Goal: Task Accomplishment & Management: Manage account settings

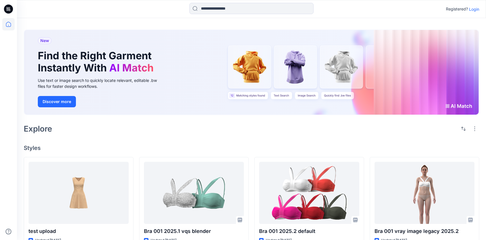
click at [474, 7] on p "Login" at bounding box center [474, 9] width 10 height 6
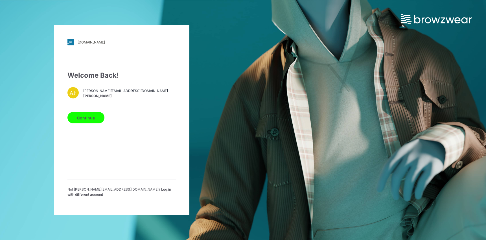
click at [101, 122] on button "Continue" at bounding box center [85, 117] width 37 height 11
click at [89, 122] on button "Continue" at bounding box center [85, 117] width 37 height 11
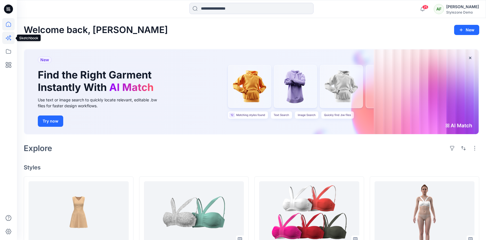
click at [8, 41] on icon at bounding box center [8, 38] width 12 height 12
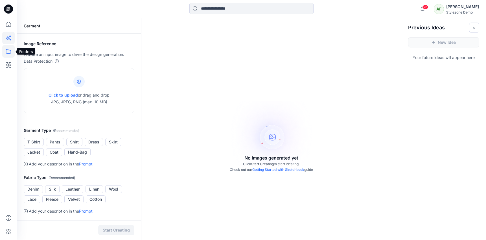
click at [8, 50] on icon at bounding box center [8, 51] width 5 height 5
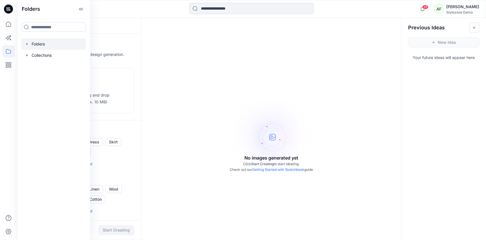
click at [48, 43] on div at bounding box center [53, 43] width 64 height 11
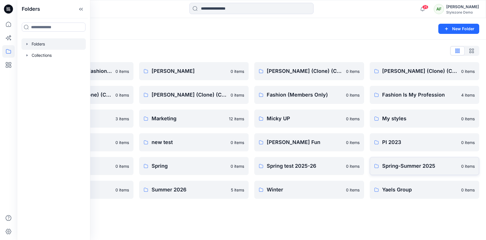
click at [393, 168] on p "Spring-Summer 2025" at bounding box center [420, 166] width 76 height 8
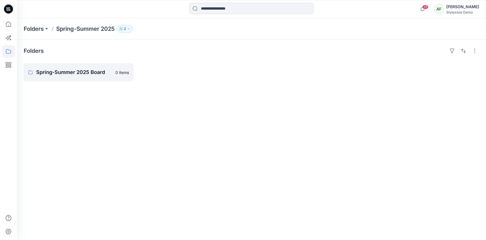
click at [130, 26] on button "2" at bounding box center [125, 29] width 16 height 8
click at [35, 27] on p "Folders" at bounding box center [34, 29] width 20 height 8
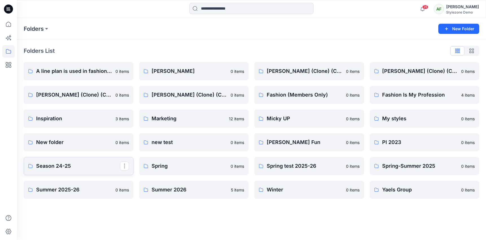
click at [81, 163] on p "Season 24-25" at bounding box center [78, 166] width 84 height 8
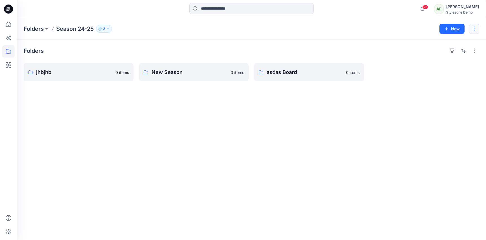
click at [473, 25] on button "button" at bounding box center [474, 29] width 10 height 10
click at [431, 119] on div "Folders jhbjhb 0 items New Season 0 items asdas Board 0 items" at bounding box center [251, 140] width 469 height 200
click at [125, 72] on button "button" at bounding box center [124, 72] width 9 height 9
click at [132, 84] on p "Edit" at bounding box center [134, 85] width 7 height 6
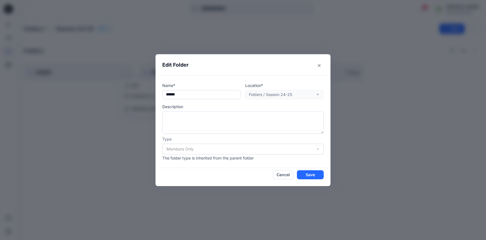
click at [282, 88] on div "Location* Folders / Season 24-25" at bounding box center [284, 90] width 78 height 17
click at [282, 91] on div "Location* Folders / Season 24-25" at bounding box center [284, 90] width 78 height 17
click at [281, 96] on div "Location* Folders / Season 24-25" at bounding box center [284, 90] width 78 height 17
click at [272, 117] on textarea at bounding box center [242, 122] width 161 height 23
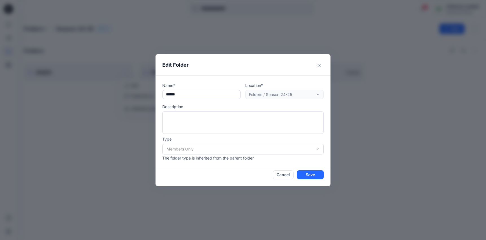
click at [231, 161] on div "Name* Location* Folders / Season 24-25 Description Type Members Only The folder…" at bounding box center [243, 121] width 175 height 93
click at [231, 153] on div "Members Only" at bounding box center [242, 149] width 161 height 11
click at [318, 68] on button "Close" at bounding box center [319, 65] width 9 height 9
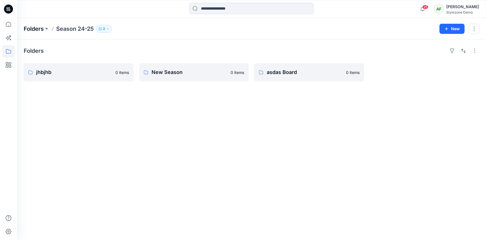
click at [35, 29] on p "Folders" at bounding box center [34, 29] width 20 height 8
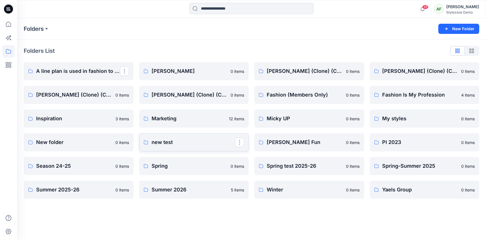
click at [177, 146] on p "new test" at bounding box center [194, 142] width 84 height 8
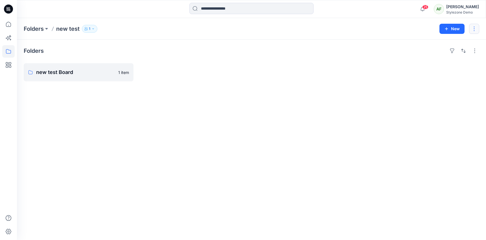
click at [475, 32] on button "button" at bounding box center [474, 29] width 10 height 10
click at [456, 45] on button "Edit" at bounding box center [447, 42] width 61 height 10
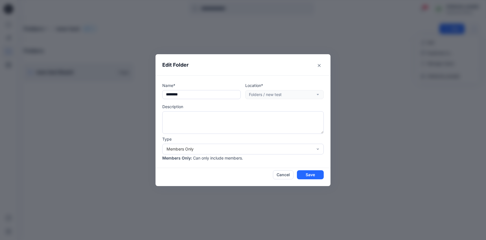
click at [310, 91] on div "Location* Folders / new test" at bounding box center [284, 90] width 78 height 17
click at [312, 95] on div "Location* Folders / new test" at bounding box center [284, 90] width 78 height 17
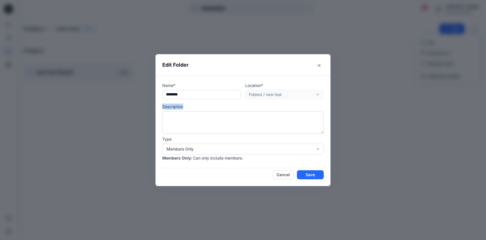
click at [312, 95] on div "Location* Folders / new test" at bounding box center [284, 90] width 78 height 17
click at [326, 62] on header "Edit Folder" at bounding box center [243, 64] width 175 height 21
click at [323, 63] on button "Close" at bounding box center [319, 65] width 9 height 9
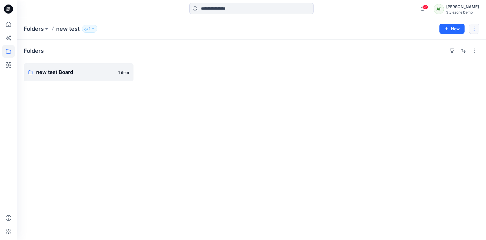
click at [477, 31] on button "button" at bounding box center [474, 29] width 10 height 10
click at [458, 41] on button "Edit" at bounding box center [447, 42] width 61 height 10
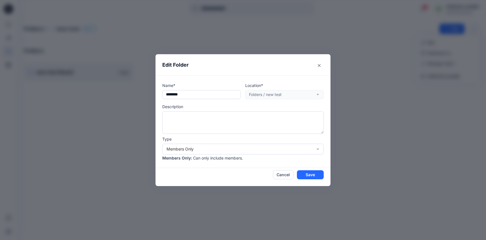
click at [302, 95] on div "Location* Folders / new test" at bounding box center [284, 90] width 78 height 17
click at [302, 121] on textarea at bounding box center [242, 122] width 161 height 23
click at [299, 103] on div "Name* ******** Location* Folders / new test Description Type Members Only Membe…" at bounding box center [242, 121] width 161 height 78
click at [323, 63] on button "Close" at bounding box center [319, 65] width 9 height 9
